Goal: Task Accomplishment & Management: Manage account settings

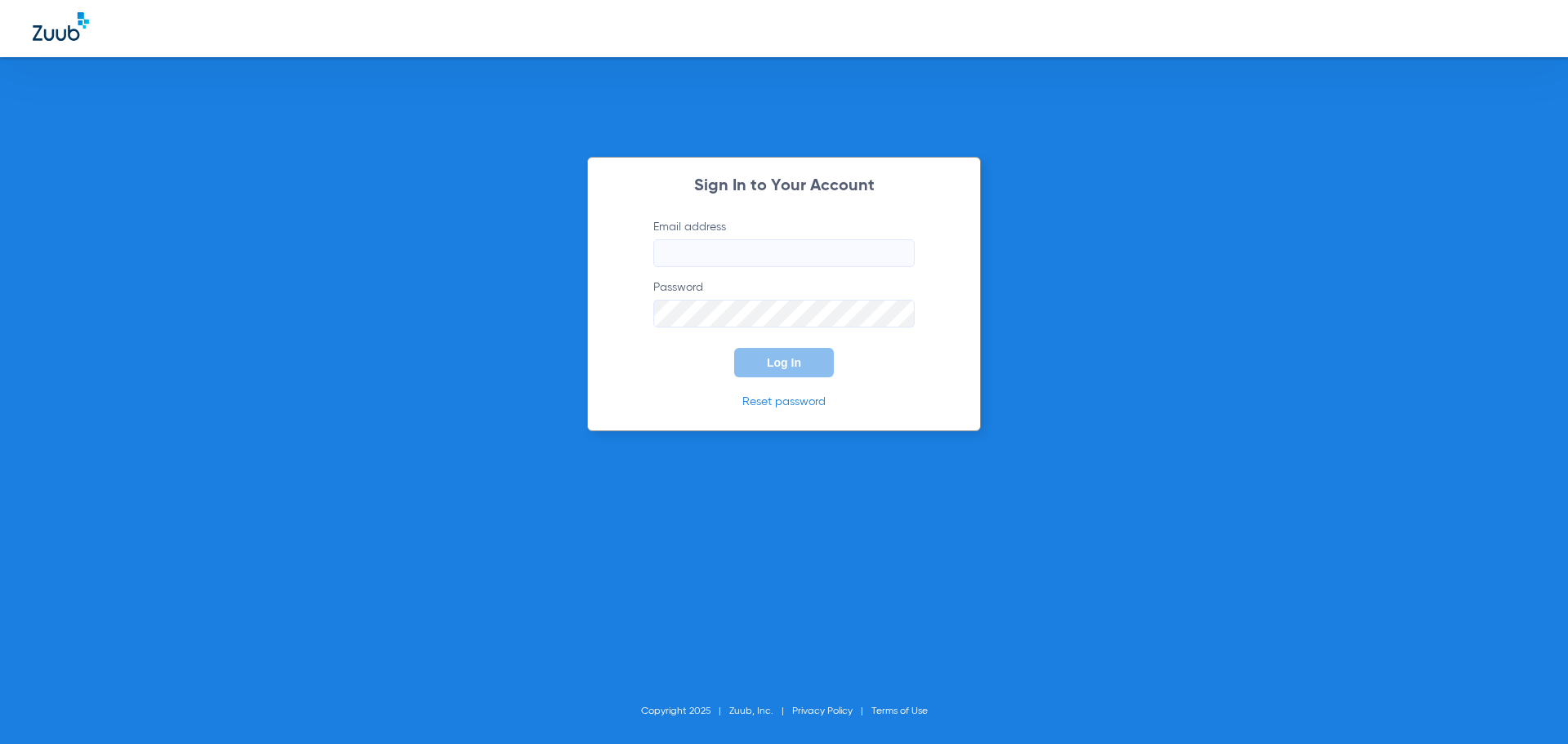
click at [744, 267] on form "Email address Password Log In" at bounding box center [783, 298] width 310 height 158
click at [776, 253] on input "Email address" at bounding box center [784, 254] width 262 height 28
click at [857, 255] on input "purcelins@oklahomafamilydentistrycom" at bounding box center [784, 254] width 262 height 28
click at [700, 353] on form "Email address [EMAIL_ADDRESS][DOMAIN_NAME] Password Log In" at bounding box center [783, 298] width 310 height 158
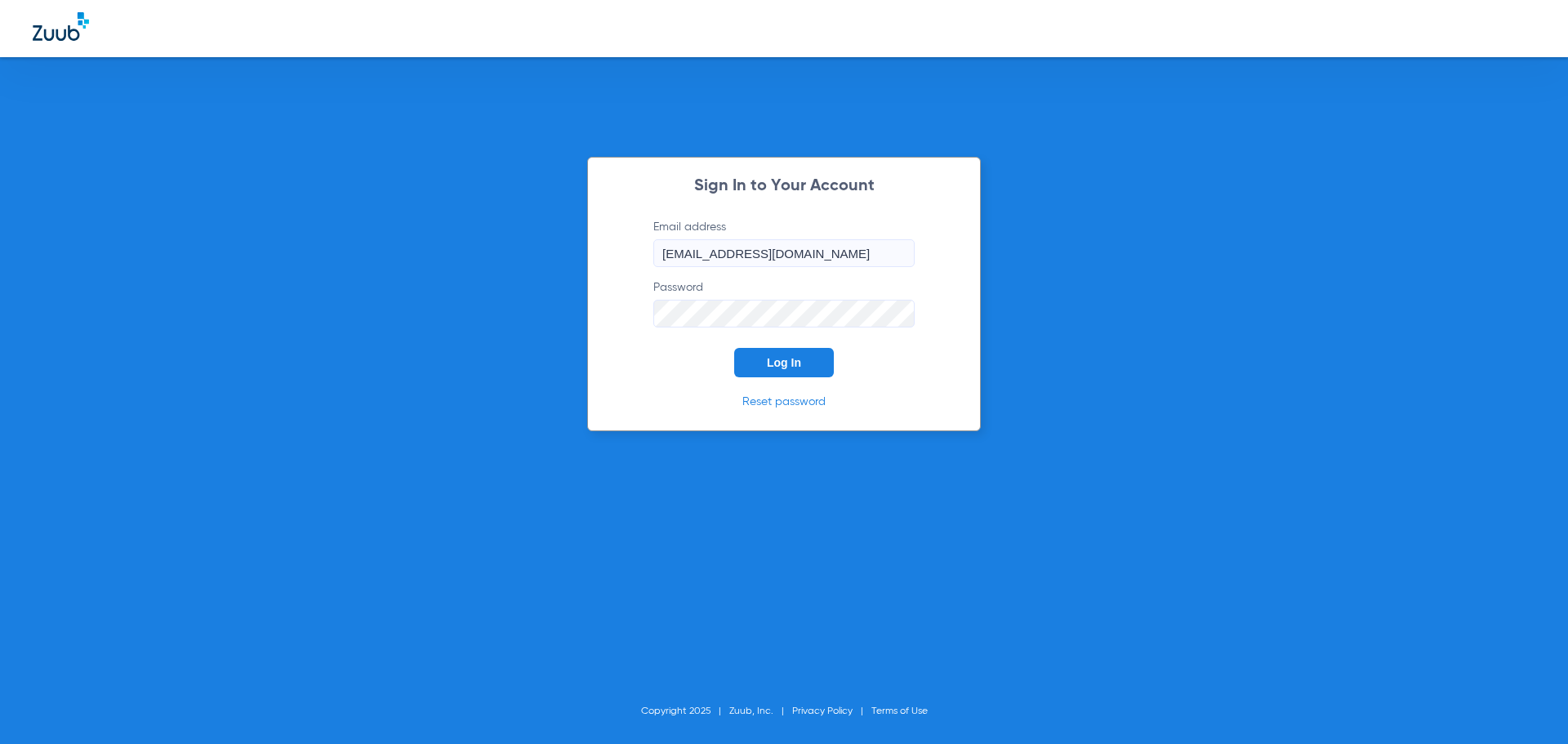
click at [779, 365] on span "Log In" at bounding box center [783, 362] width 34 height 13
click at [692, 329] on form "Email address [EMAIL_ADDRESS][DOMAIN_NAME] Password Log In" at bounding box center [783, 298] width 310 height 158
click at [394, 299] on div "Sign In to Your Account Email address [EMAIL_ADDRESS][DOMAIN_NAME] Password Log…" at bounding box center [784, 372] width 1568 height 744
click at [734, 348] on button "Log In" at bounding box center [783, 362] width 99 height 29
click at [793, 356] on button "Log In" at bounding box center [783, 362] width 99 height 29
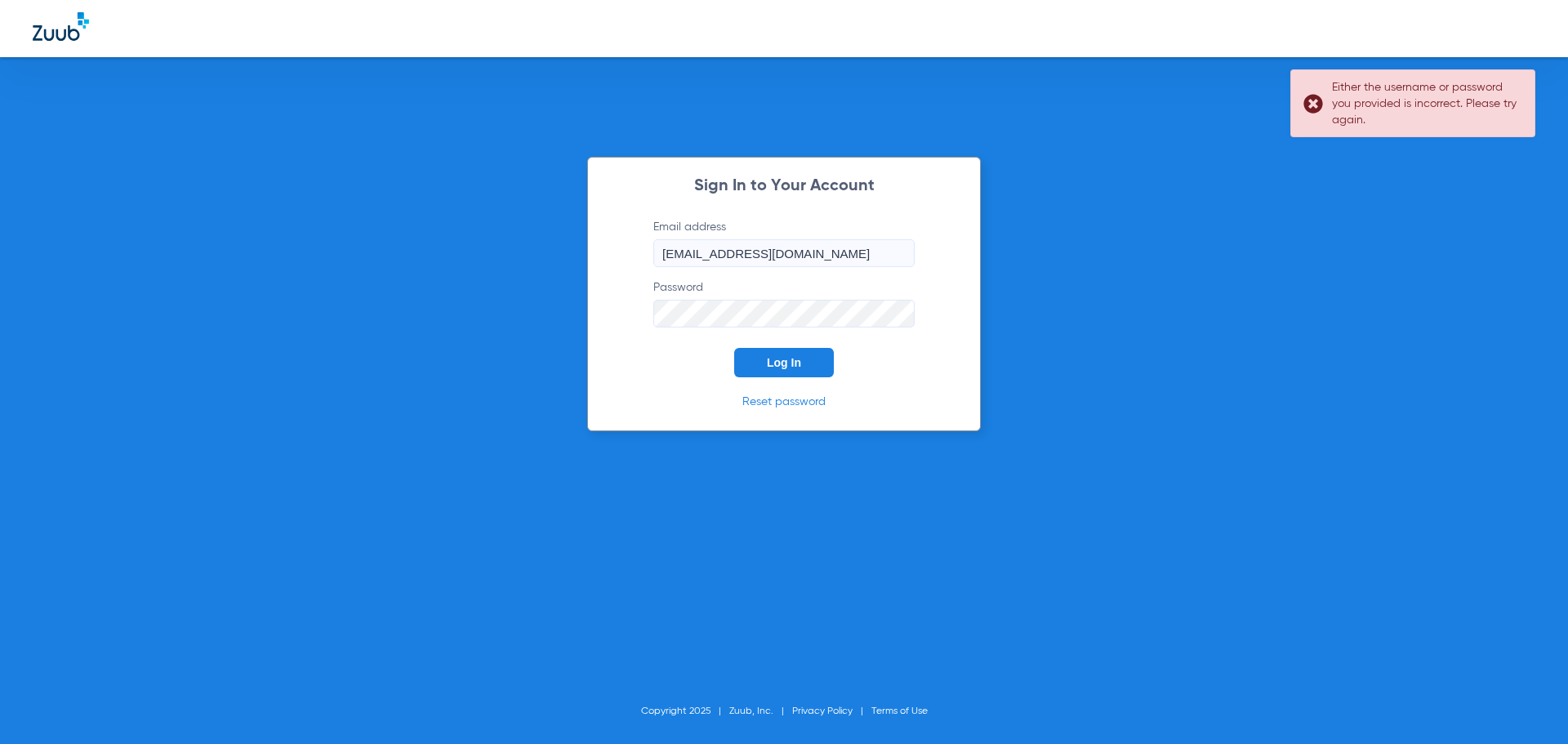
click at [693, 249] on input "[EMAIL_ADDRESS][DOMAIN_NAME]" at bounding box center [784, 254] width 262 height 28
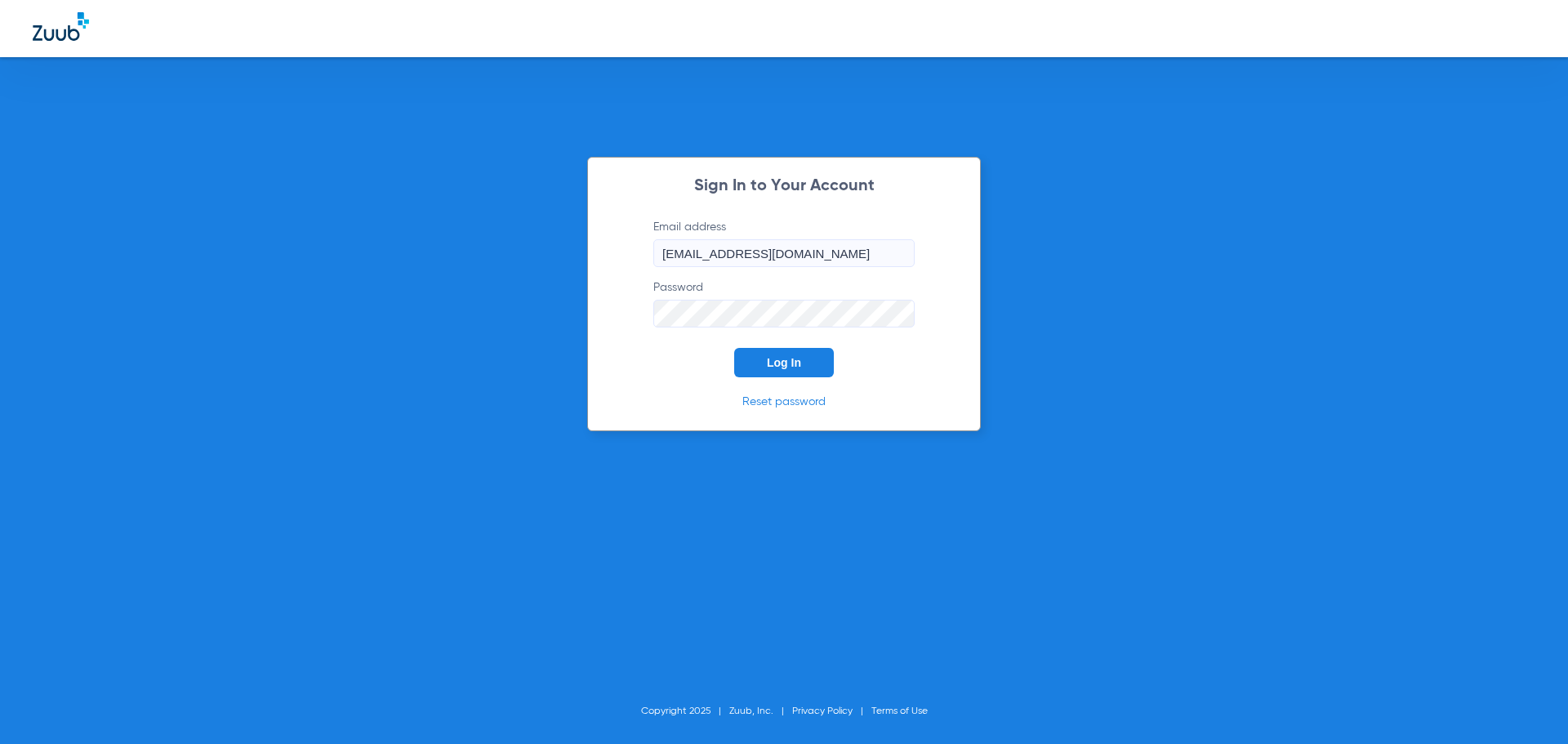
type input "[EMAIL_ADDRESS][DOMAIN_NAME]"
